Goal: Task Accomplishment & Management: Manage account settings

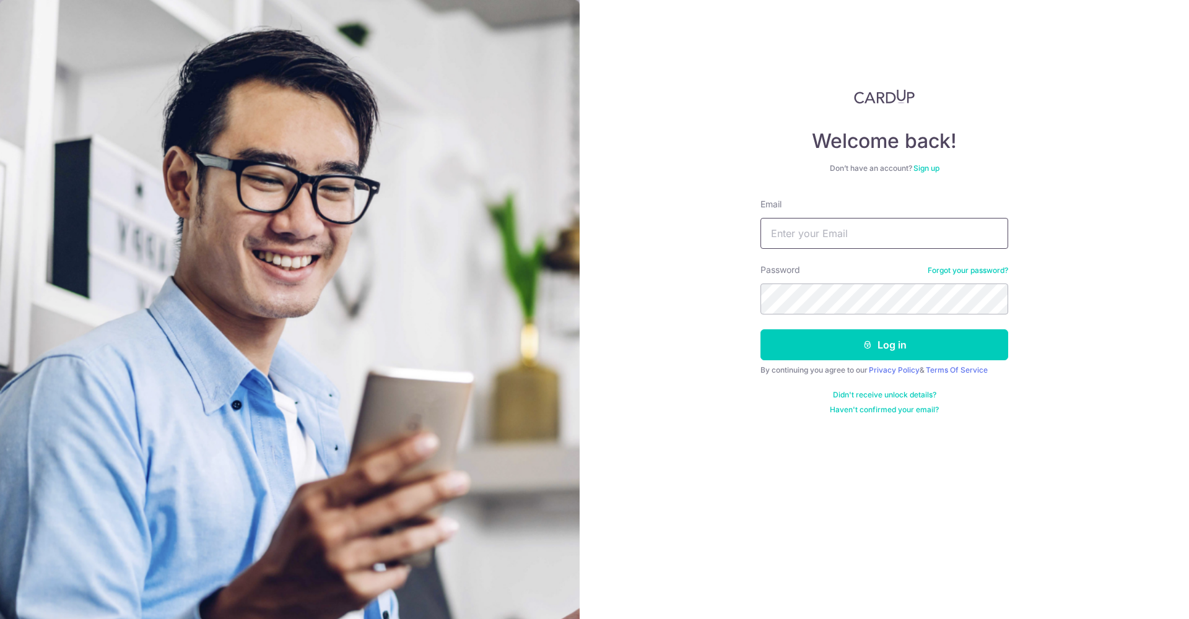
type input "[PERSON_NAME][EMAIL_ADDRESS][DOMAIN_NAME]"
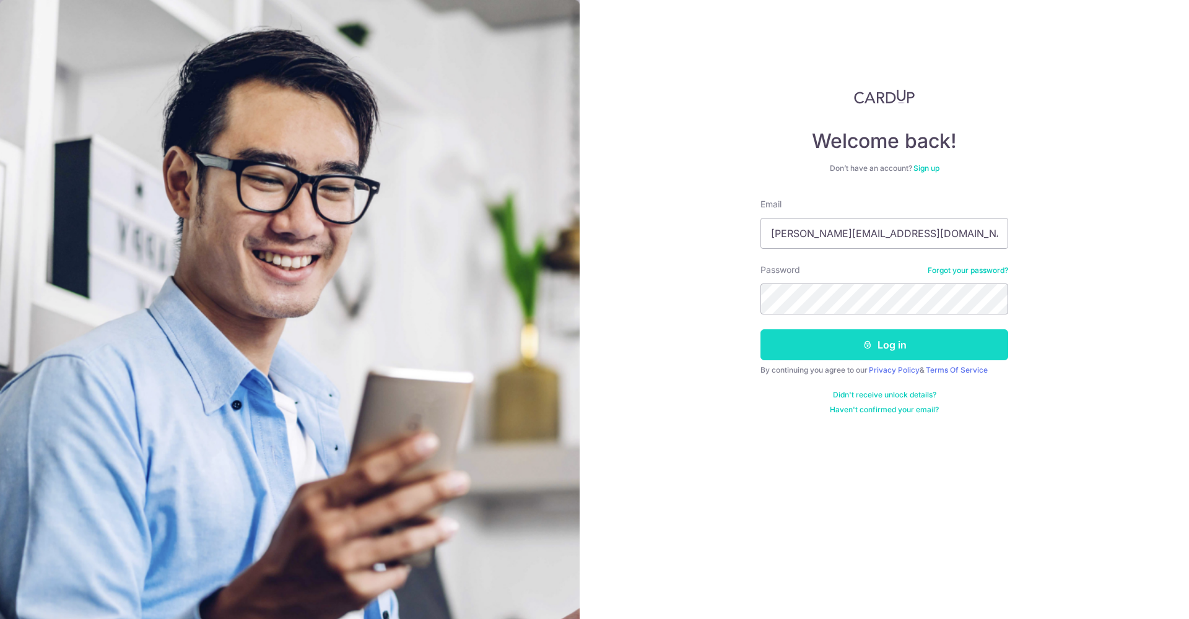
click at [888, 345] on button "Log in" at bounding box center [884, 344] width 248 height 31
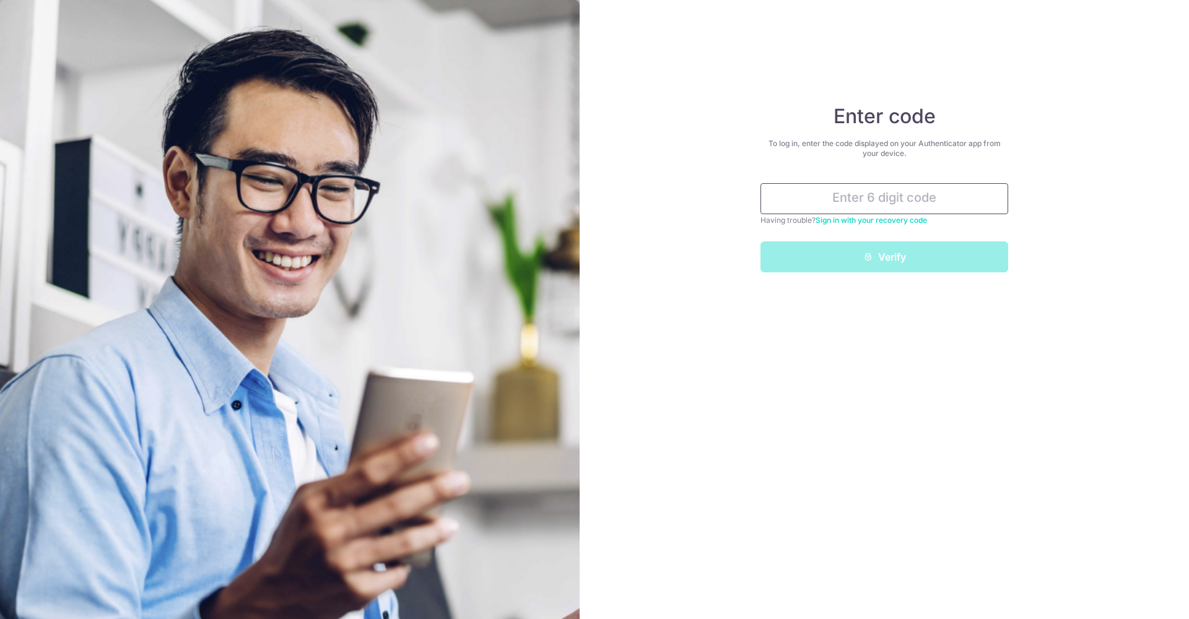
click at [880, 203] on input "text" at bounding box center [884, 198] width 248 height 31
type input "5"
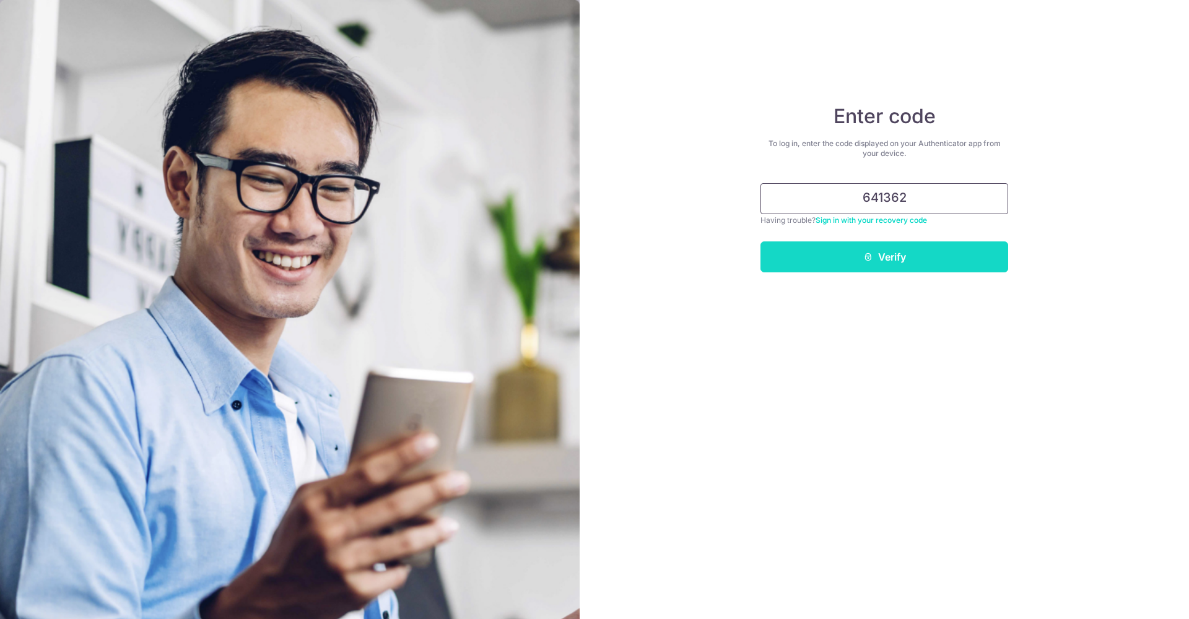
type input "641362"
click at [913, 256] on button "Verify" at bounding box center [884, 256] width 248 height 31
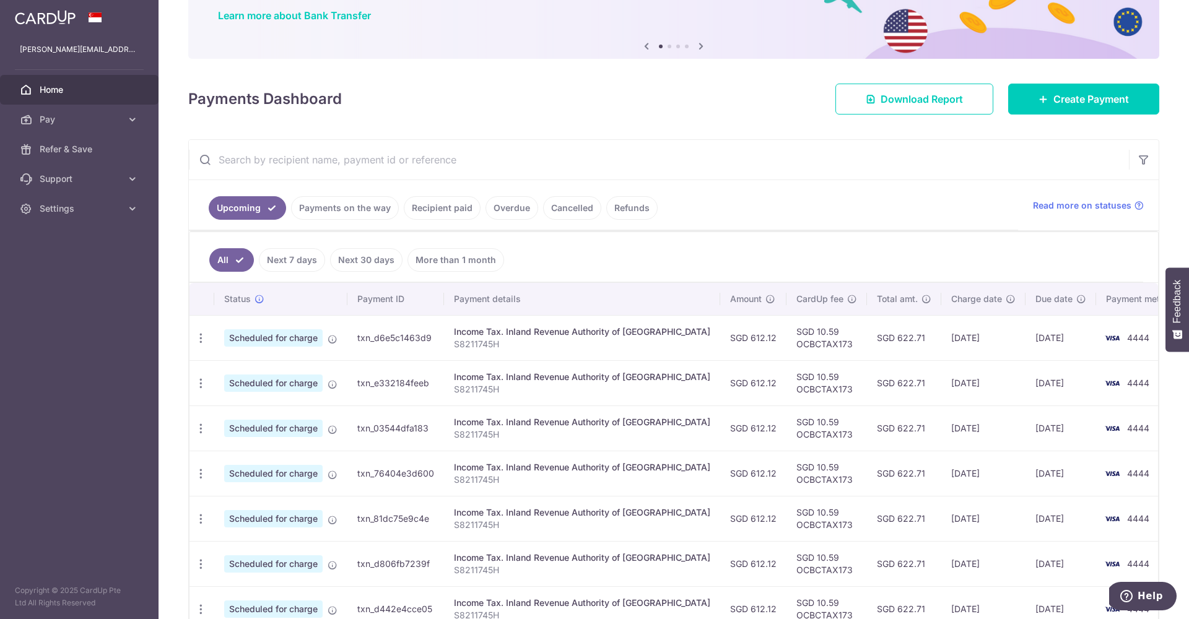
scroll to position [173, 0]
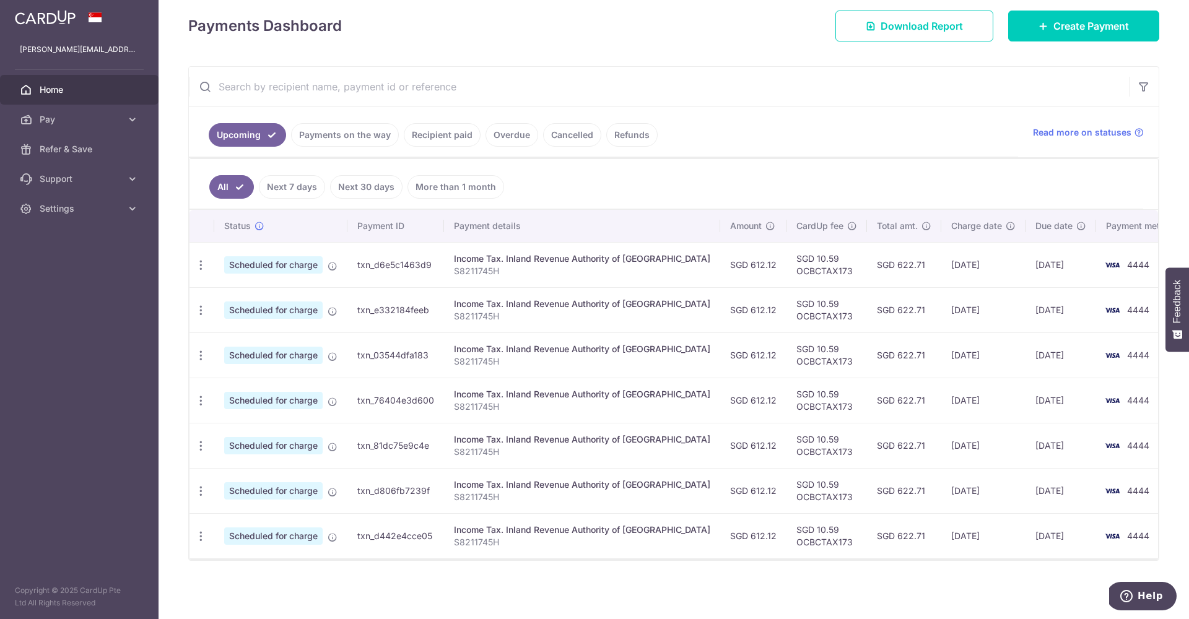
click at [447, 137] on link "Recipient paid" at bounding box center [442, 135] width 77 height 24
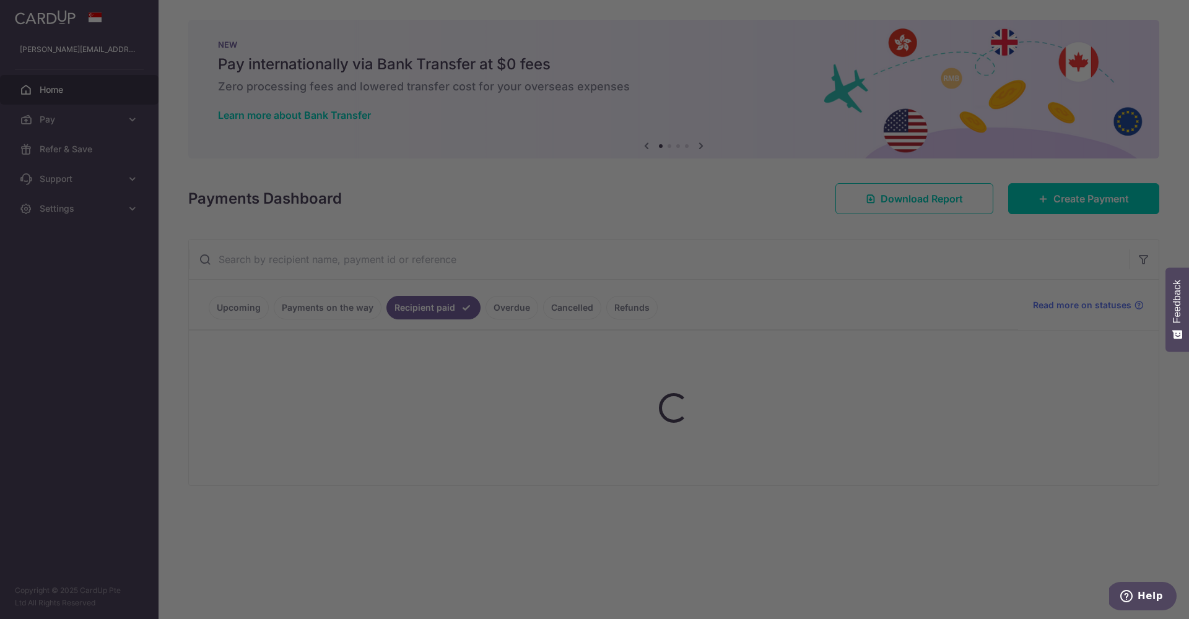
scroll to position [0, 0]
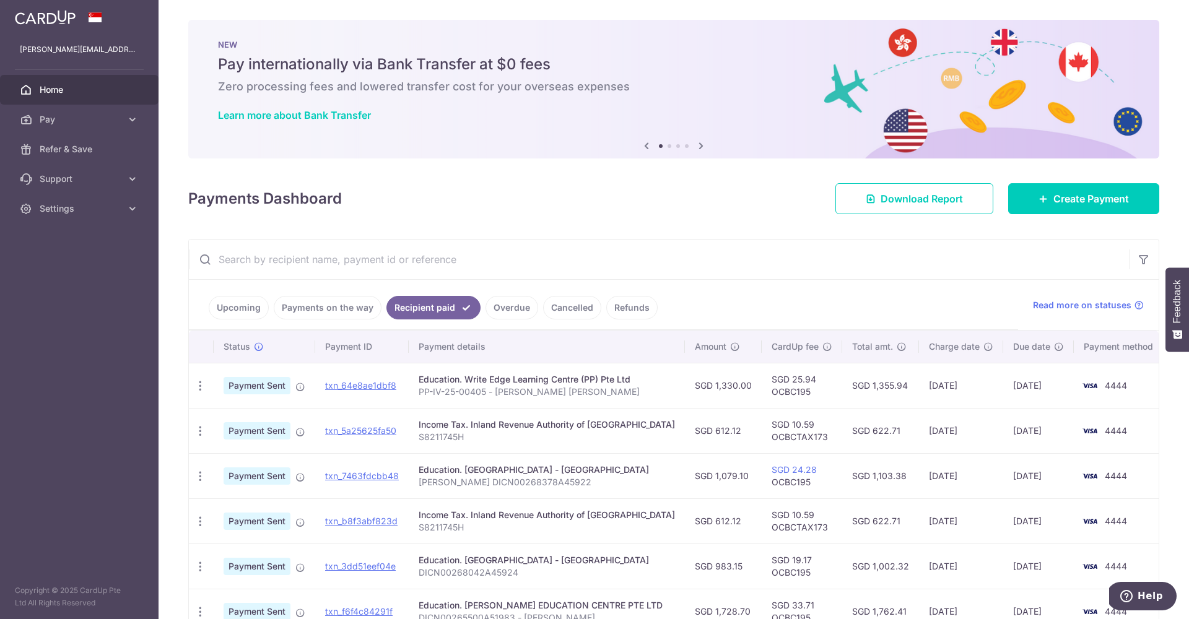
click at [199, 340] on th at bounding box center [201, 347] width 25 height 32
